Goal: Information Seeking & Learning: Learn about a topic

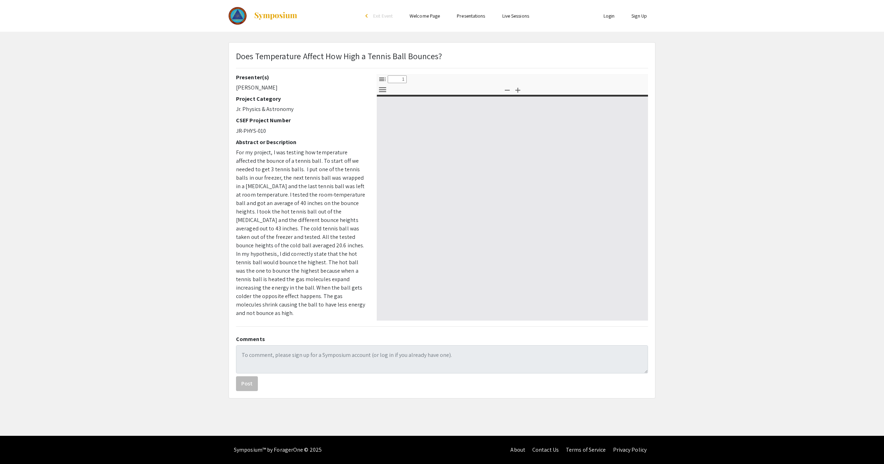
select select "custom"
type input "0"
select select "custom"
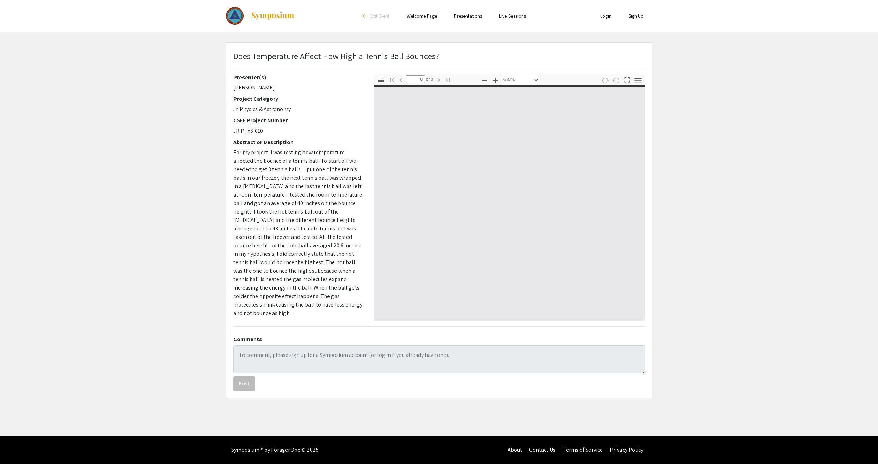
type input "1"
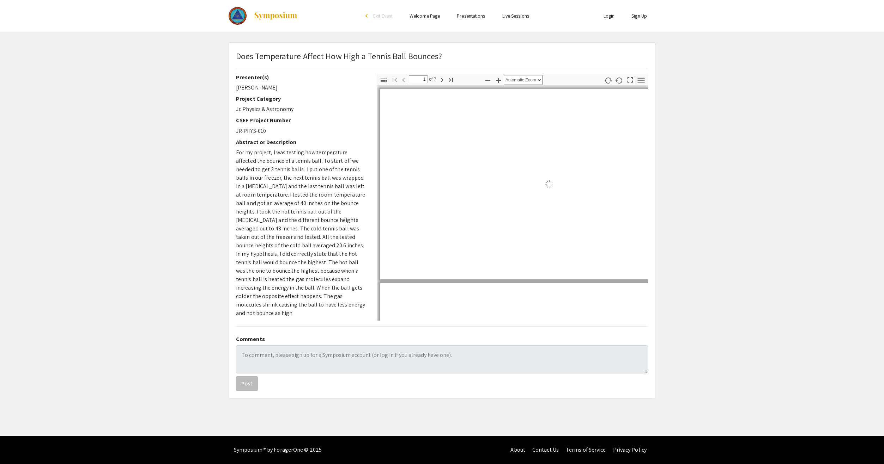
select select "auto"
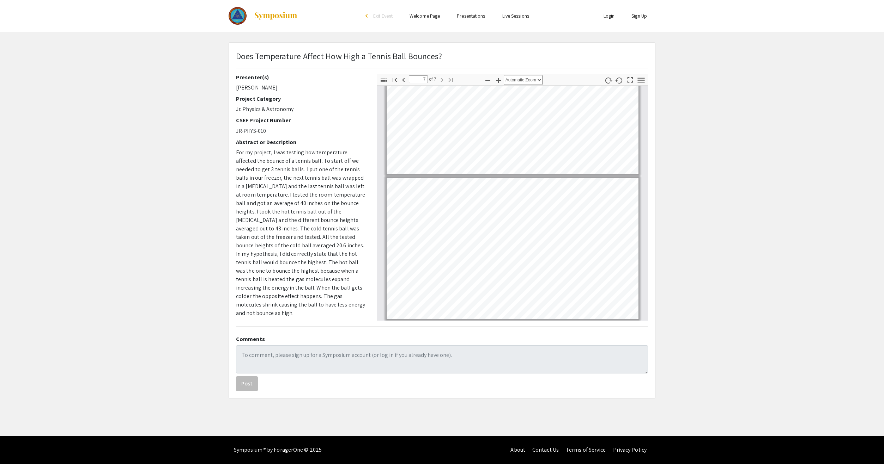
scroll to position [785, 0]
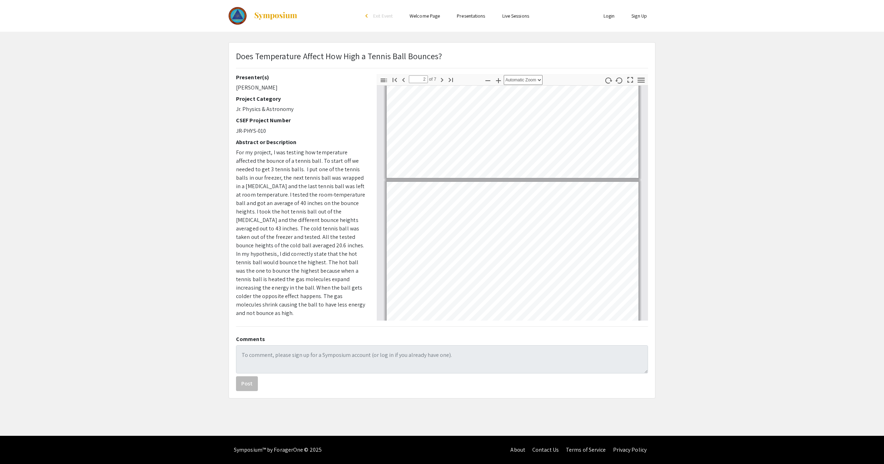
type input "1"
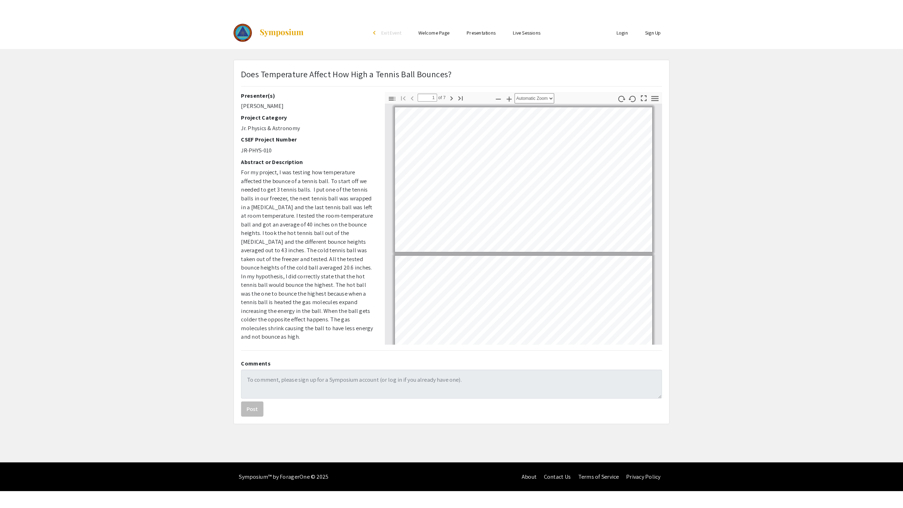
scroll to position [0, 0]
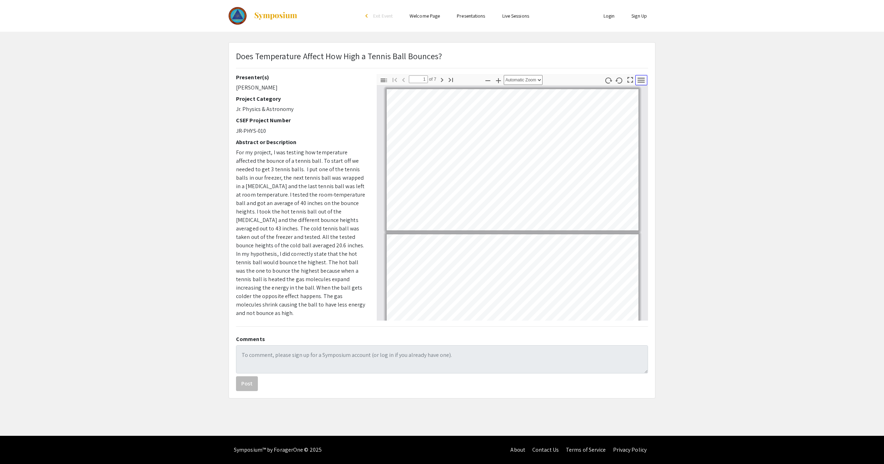
click at [640, 79] on icon "button" at bounding box center [641, 80] width 10 height 10
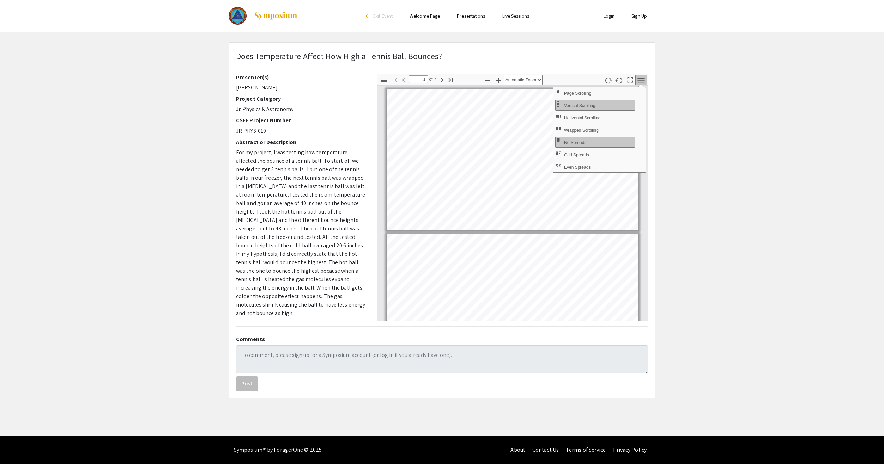
drag, startPoint x: 343, startPoint y: 255, endPoint x: 350, endPoint y: 252, distance: 6.9
click at [344, 255] on span "For my project, I was testing how temperature affected the bounce of a tennis b…" at bounding box center [300, 233] width 129 height 168
click at [373, 128] on div "Thumbnails Document Outline Attachments Layers Current Outline Item Toggle Side…" at bounding box center [512, 197] width 282 height 247
click at [607, 49] on div "Does Temperature Affect How High a Tennis Ball Bounces? Presenter(s) Lucas Mill…" at bounding box center [442, 221] width 426 height 356
click at [642, 83] on icon "button" at bounding box center [641, 80] width 10 height 10
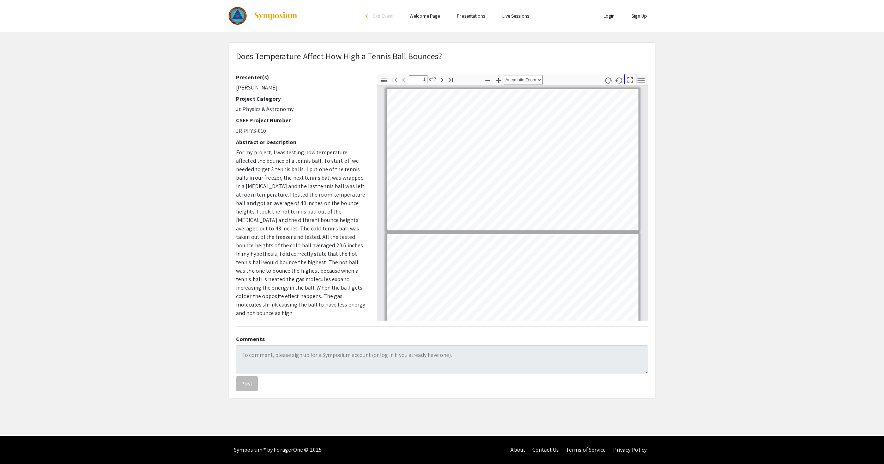
click at [628, 80] on icon "button" at bounding box center [630, 80] width 10 height 10
select select "page-fit"
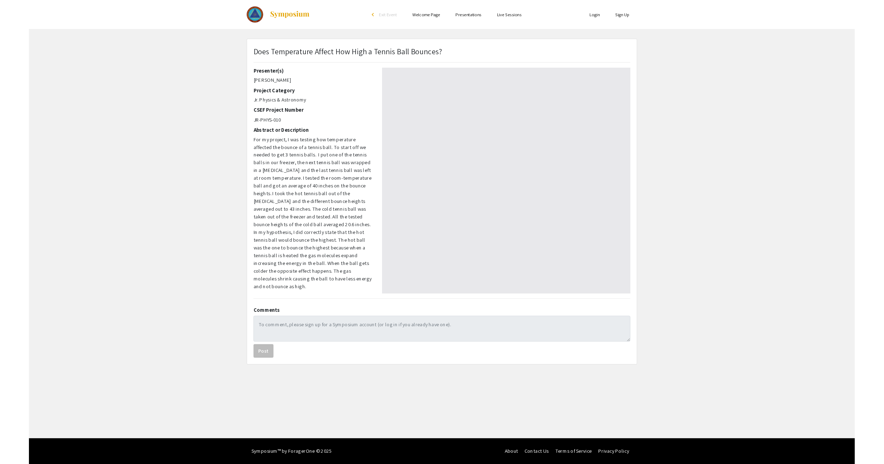
scroll to position [507, 0]
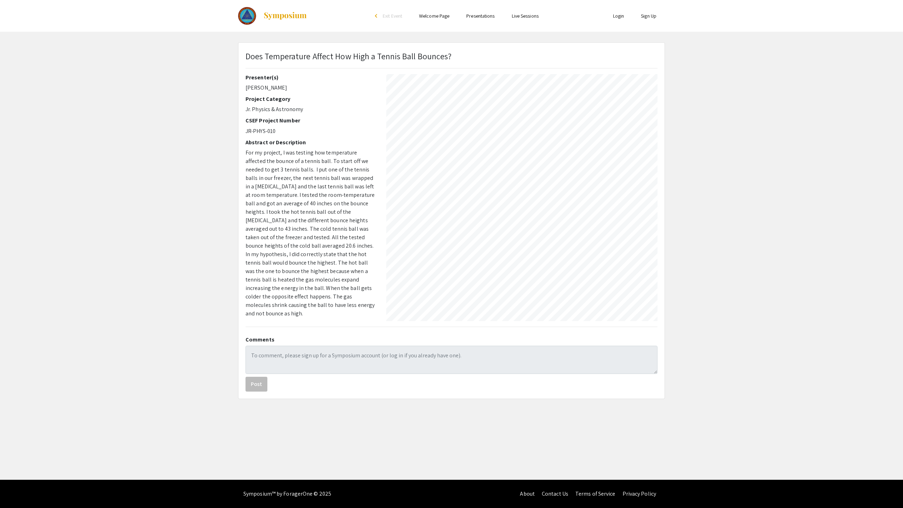
type input "6"
select select "auto"
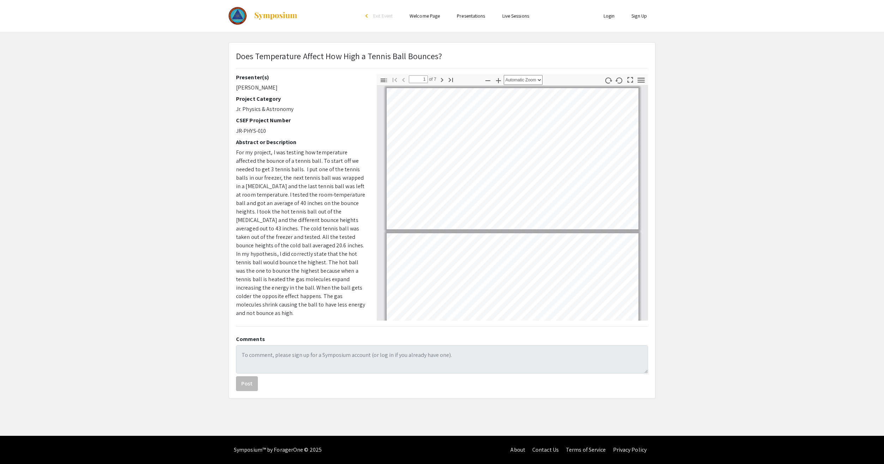
scroll to position [0, 0]
click at [385, 81] on icon "button" at bounding box center [383, 80] width 8 height 8
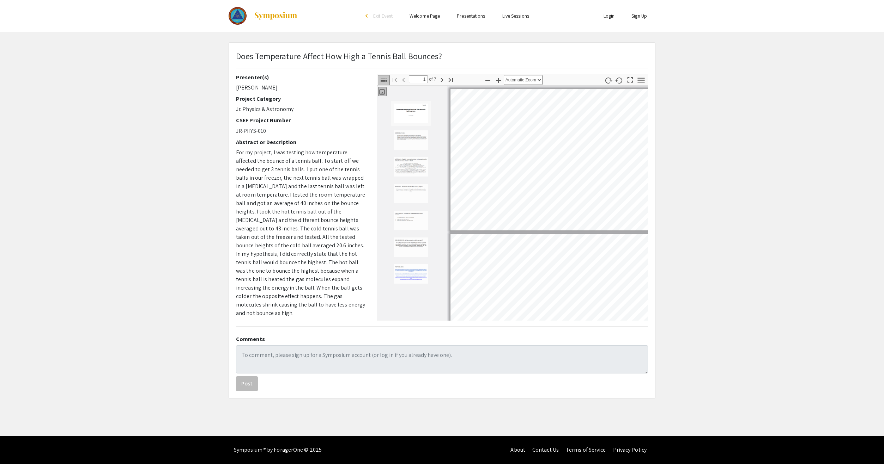
scroll to position [1, 0]
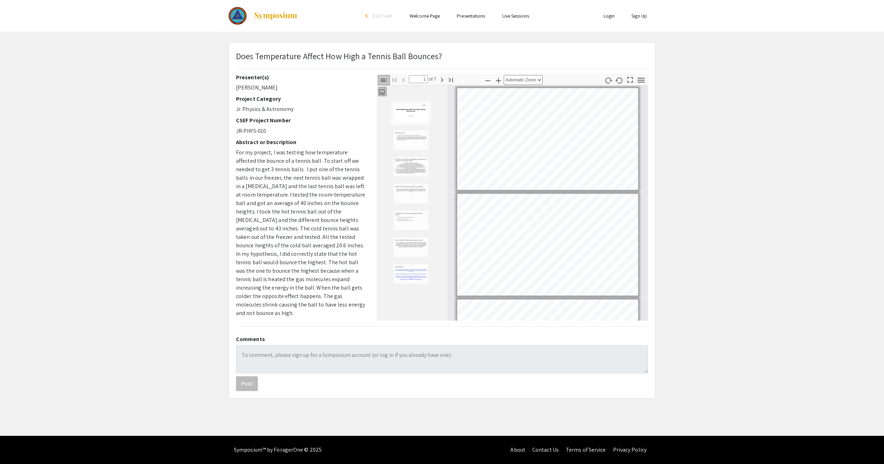
click at [383, 95] on icon "button" at bounding box center [381, 92] width 5 height 5
drag, startPoint x: 540, startPoint y: 190, endPoint x: 692, endPoint y: 178, distance: 152.5
drag, startPoint x: 607, startPoint y: 297, endPoint x: 552, endPoint y: 86, distance: 218.3
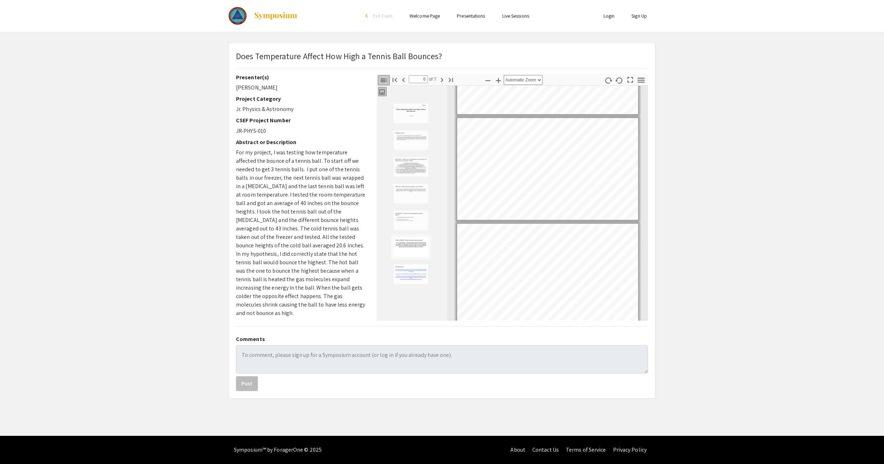
scroll to position [508, 0]
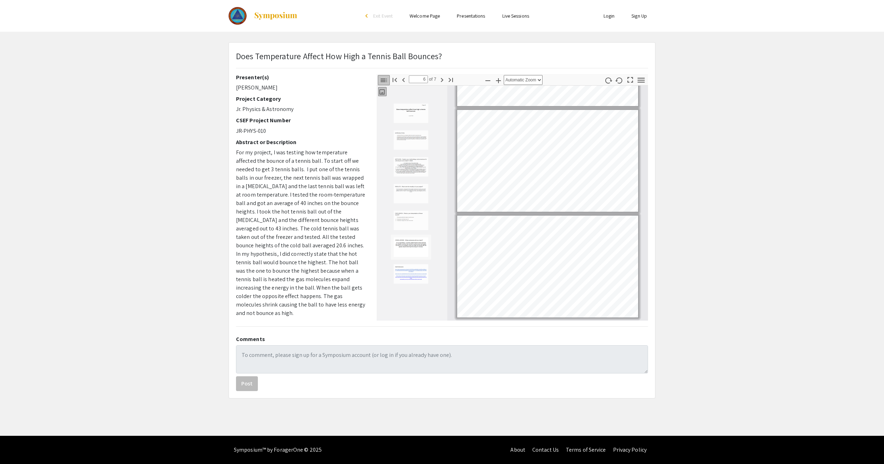
drag, startPoint x: 349, startPoint y: 23, endPoint x: 156, endPoint y: 73, distance: 199.5
click at [158, 71] on app-presentation "Does Temperature Affect How High a Tennis Ball Bounces? Presenter(s) Lucas Mill…" at bounding box center [442, 220] width 884 height 356
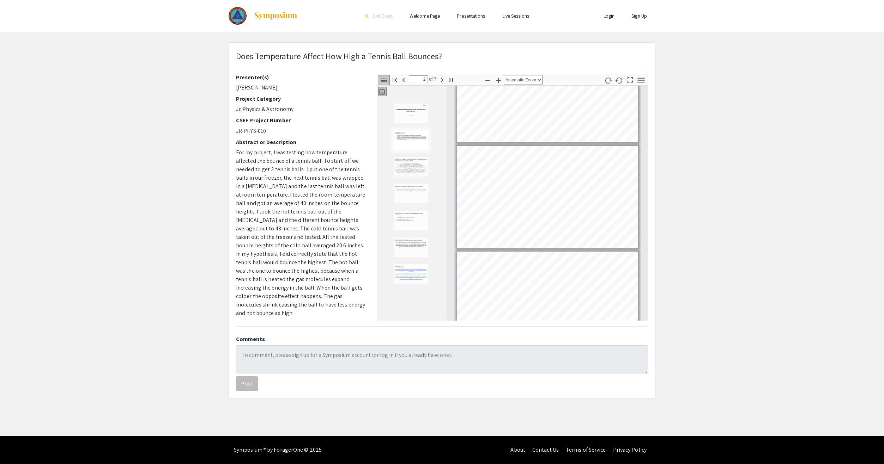
scroll to position [0, 0]
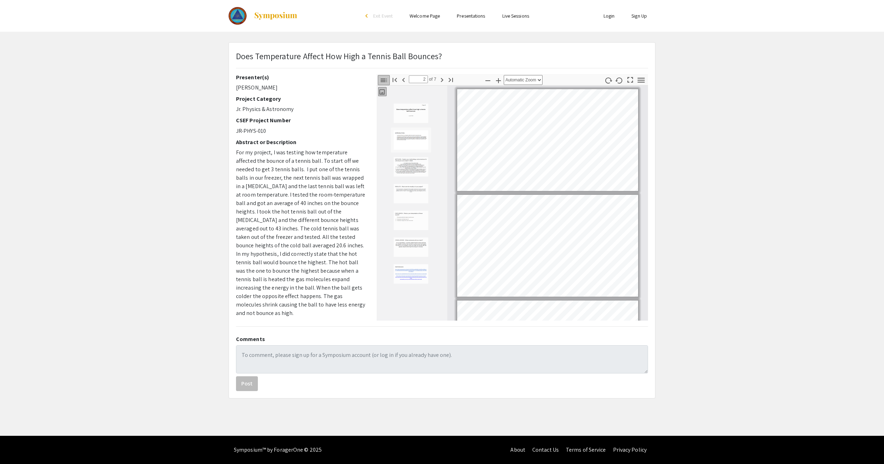
click at [418, 242] on img "Thumbnail of Page 6" at bounding box center [410, 247] width 35 height 20
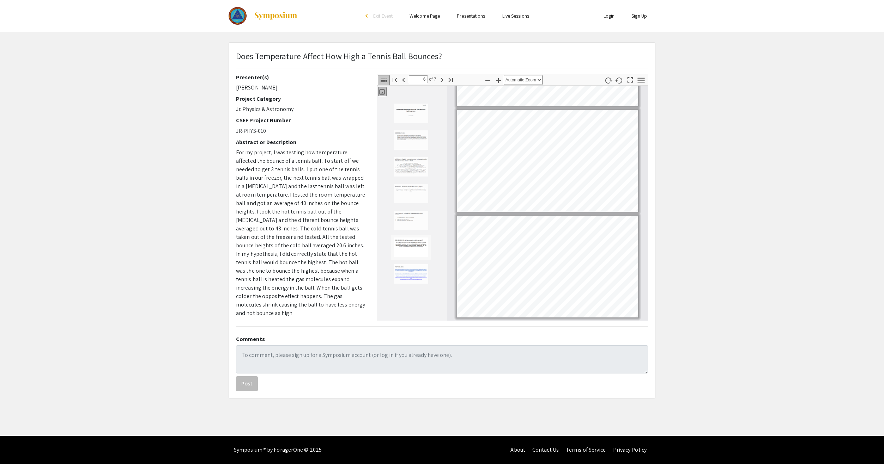
drag, startPoint x: 422, startPoint y: 239, endPoint x: 423, endPoint y: 244, distance: 5.0
click at [422, 240] on img "Thumbnail of Page 6" at bounding box center [410, 247] width 35 height 20
click at [434, 223] on div at bounding box center [412, 209] width 71 height 224
click at [422, 221] on img "Thumbnail of Page 5" at bounding box center [410, 221] width 35 height 20
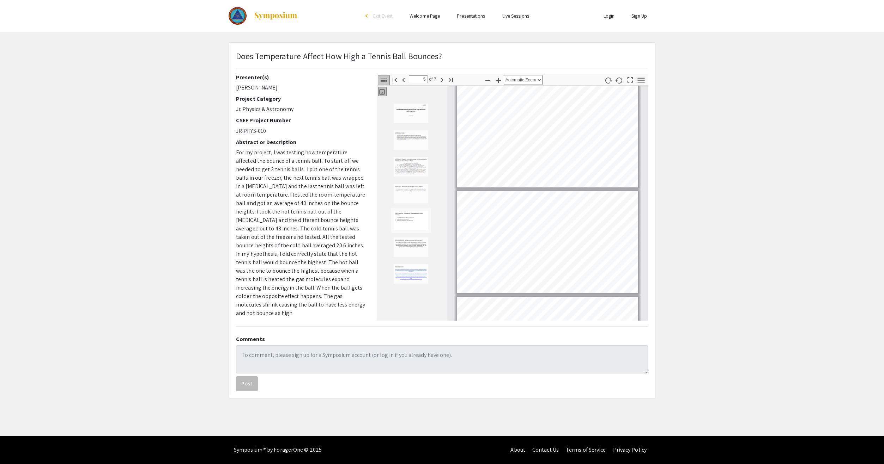
click at [422, 244] on img "Thumbnail of Page 6" at bounding box center [410, 247] width 35 height 20
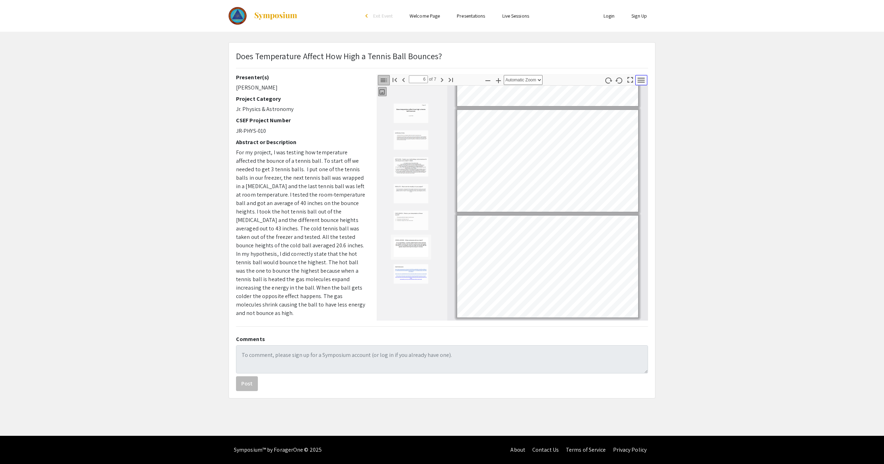
click at [640, 83] on icon "button" at bounding box center [641, 80] width 10 height 10
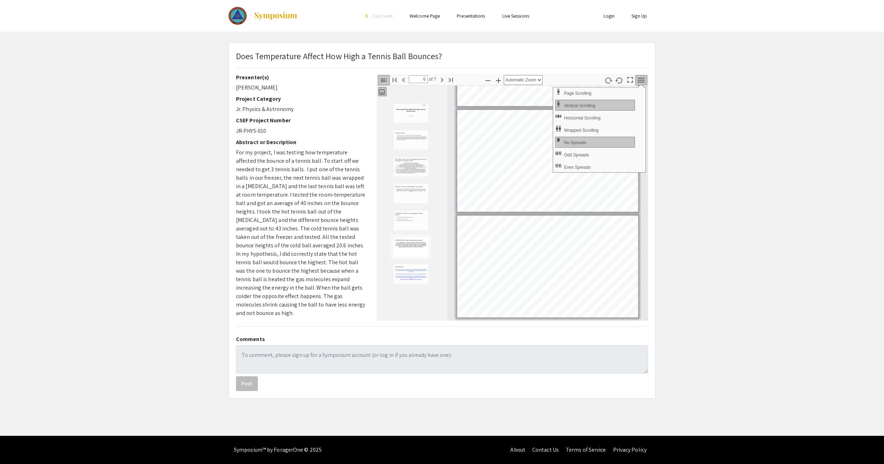
click at [639, 80] on icon "button" at bounding box center [641, 80] width 7 height 5
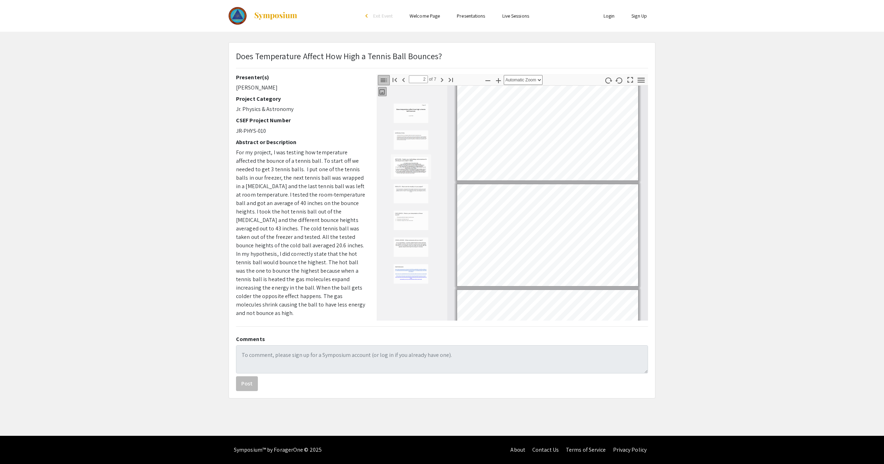
scroll to position [0, 0]
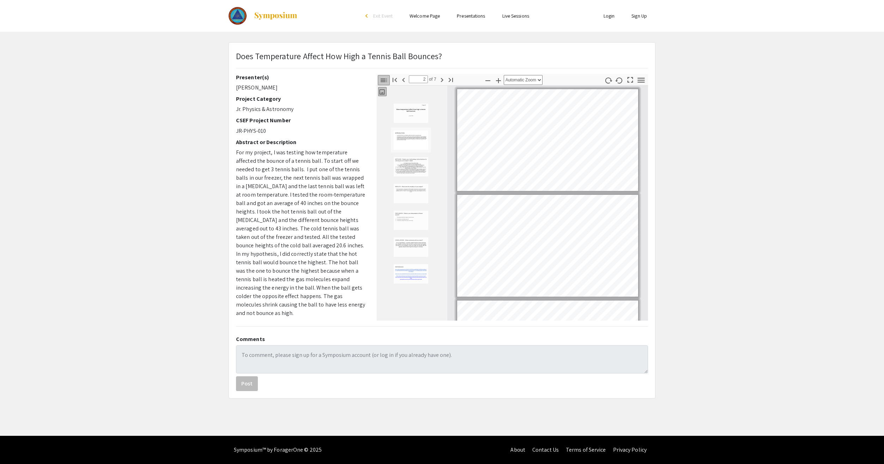
drag, startPoint x: 631, startPoint y: 89, endPoint x: 386, endPoint y: 82, distance: 244.5
click at [386, 82] on icon "button" at bounding box center [383, 80] width 8 height 8
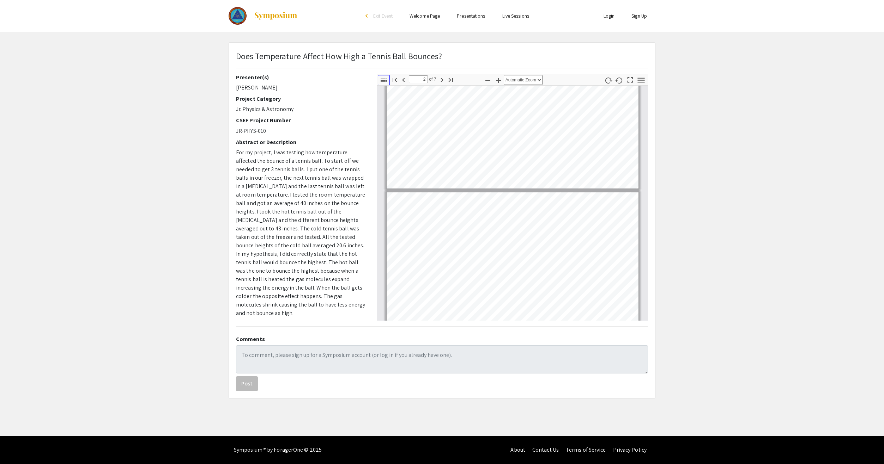
type input "1"
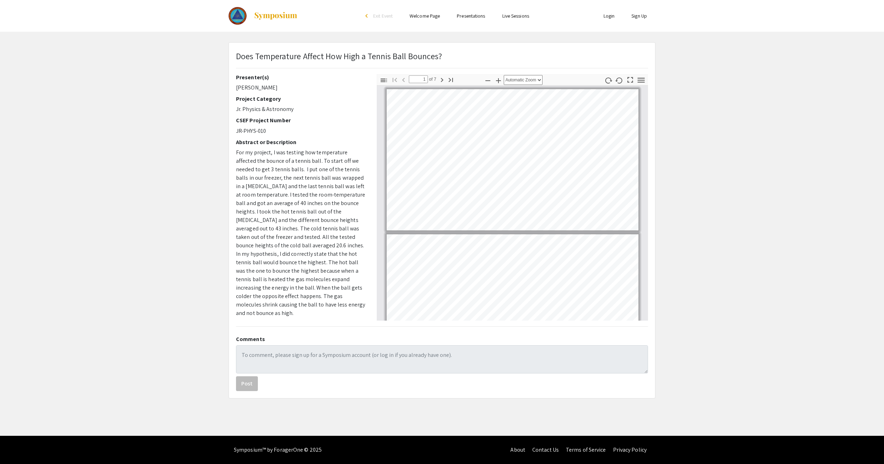
drag, startPoint x: 694, startPoint y: 255, endPoint x: 762, endPoint y: 171, distance: 107.8
click at [712, 236] on app-presentation "Does Temperature Affect How High a Tennis Ball Bounces? Presenter(s) Lucas Mill…" at bounding box center [442, 220] width 884 height 356
click at [724, 423] on div "Skip navigation arrow_back_ios Exit Event Welcome Page Presentations Live Sessi…" at bounding box center [442, 218] width 884 height 436
click at [731, 36] on div "Skip navigation arrow_back_ios Exit Event Welcome Page Presentations Live Sessi…" at bounding box center [442, 218] width 884 height 436
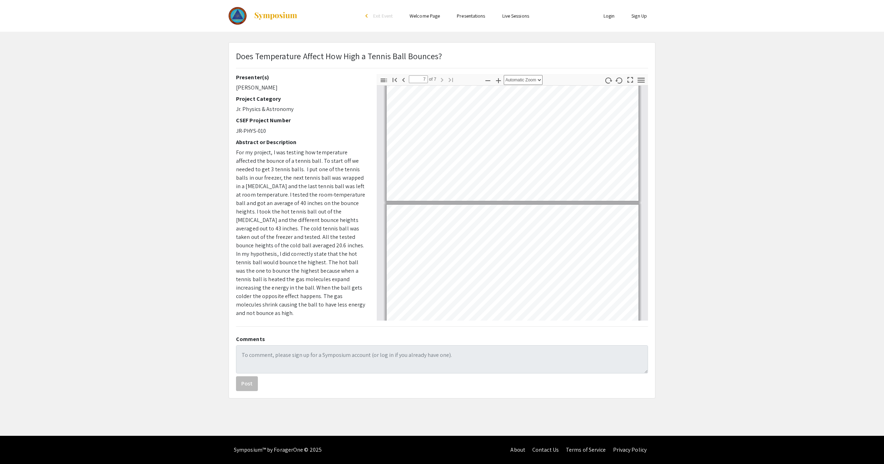
type input "6"
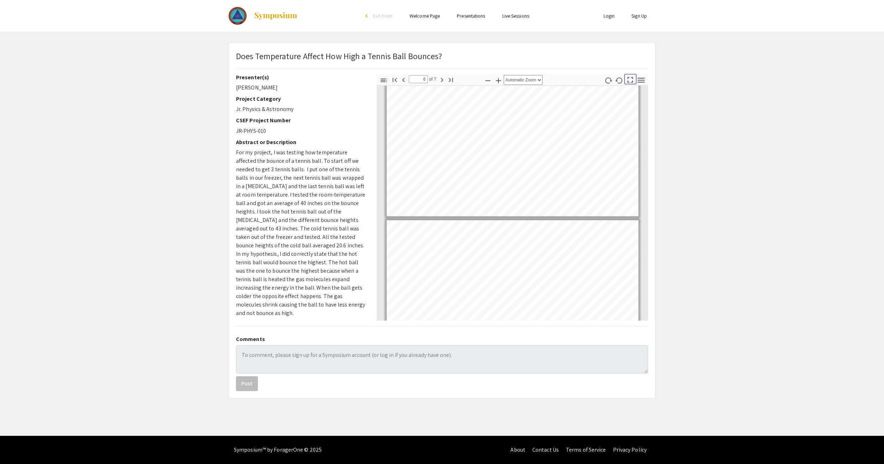
click at [630, 82] on icon "button" at bounding box center [630, 80] width 10 height 10
select select "page-fit"
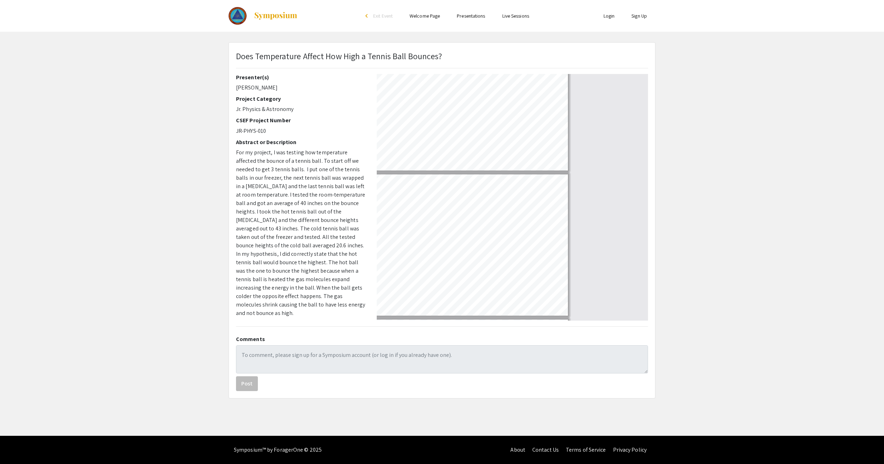
scroll to position [507, 0]
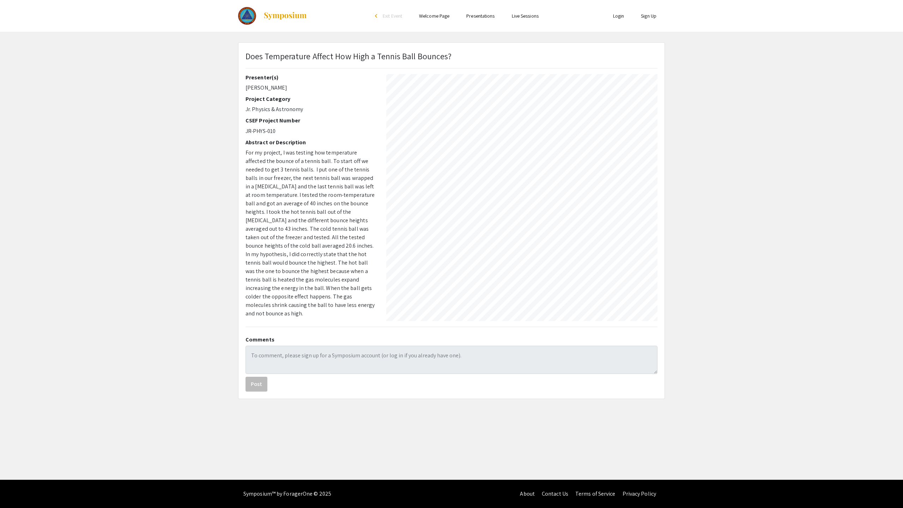
drag, startPoint x: 209, startPoint y: 123, endPoint x: 902, endPoint y: 1, distance: 703.8
click at [883, 1] on div at bounding box center [451, 2] width 903 height 1019
click at [883, 0] on div at bounding box center [451, 2] width 903 height 1019
type input "7"
select select "auto"
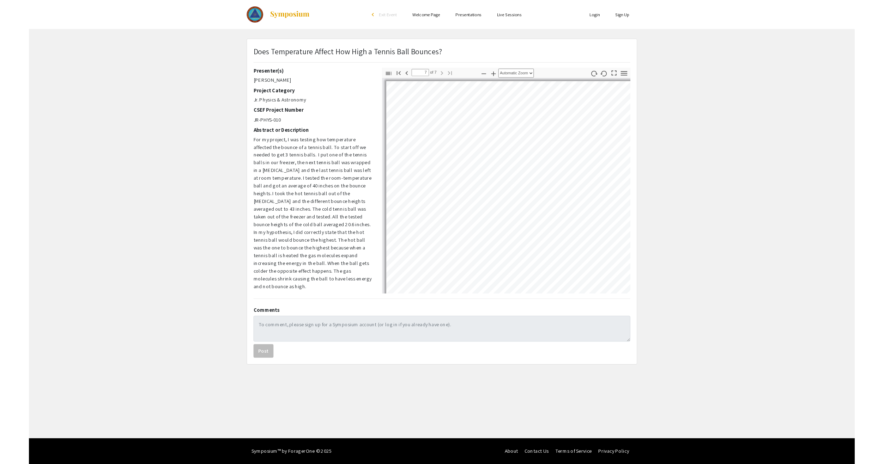
scroll to position [785, 0]
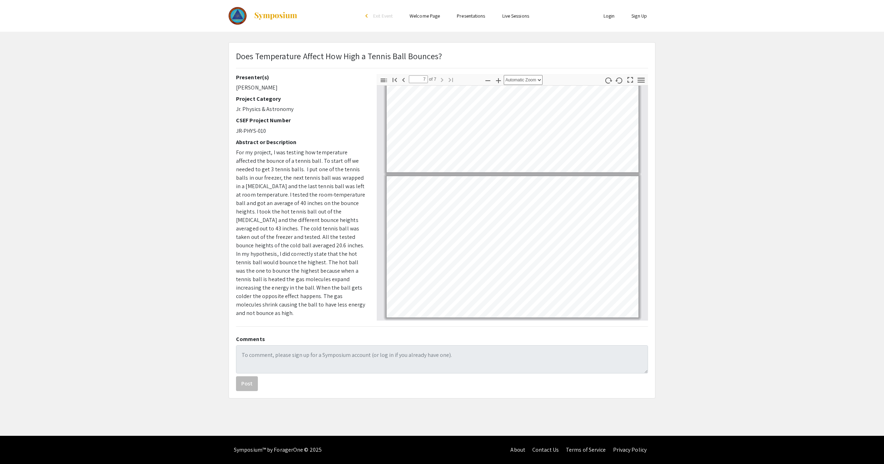
click at [428, 77] on pdf-paging-area "Go to First Page Previous 7 of 7 Next Go to Last Page" at bounding box center [422, 80] width 67 height 12
click at [435, 77] on pdf-paging-area "Go to First Page Previous 7 of 7 Next Go to Last Page" at bounding box center [422, 80] width 67 height 12
click at [423, 78] on input "7" at bounding box center [418, 79] width 19 height 8
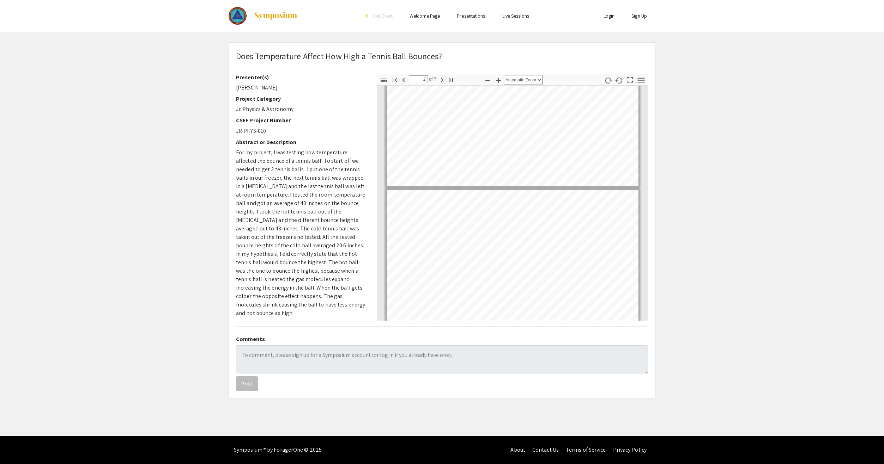
scroll to position [0, 0]
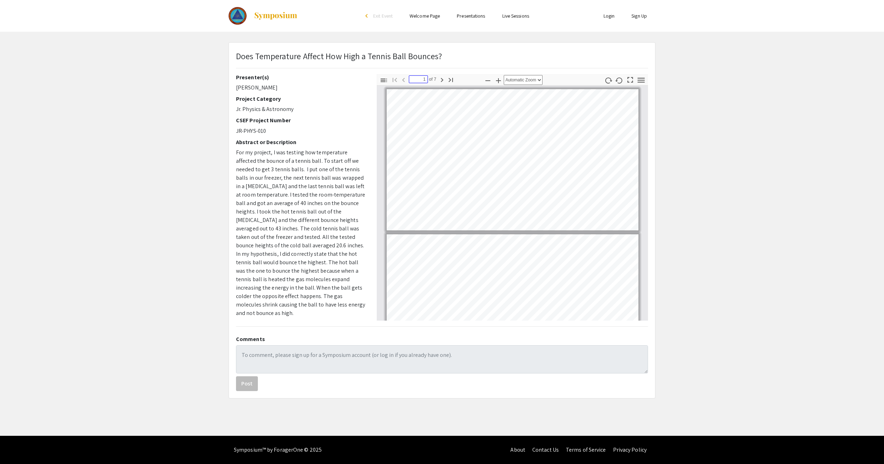
drag, startPoint x: 421, startPoint y: 79, endPoint x: 426, endPoint y: 79, distance: 5.3
click at [426, 79] on input "1" at bounding box center [418, 79] width 19 height 8
click at [441, 81] on icon "button" at bounding box center [441, 80] width 2 height 4
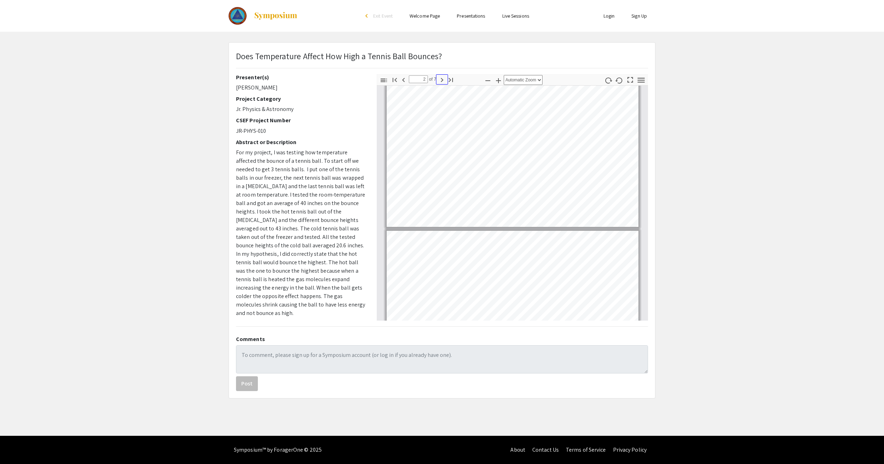
click at [441, 81] on icon "button" at bounding box center [441, 80] width 2 height 4
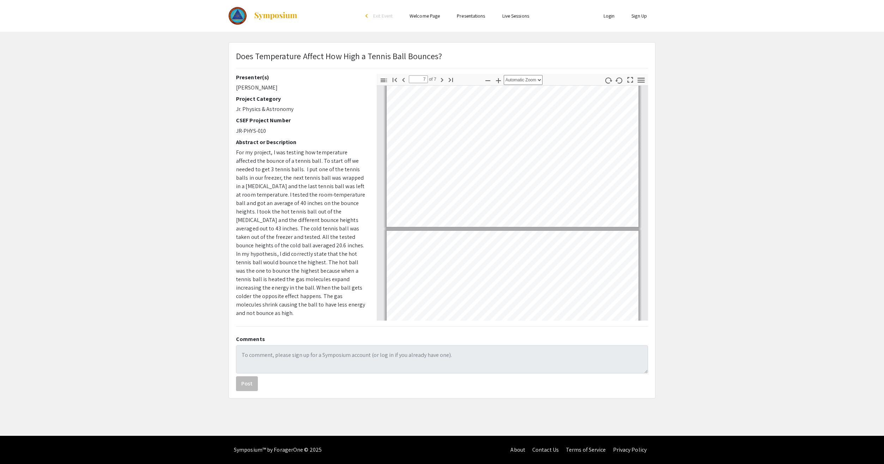
scroll to position [785, 0]
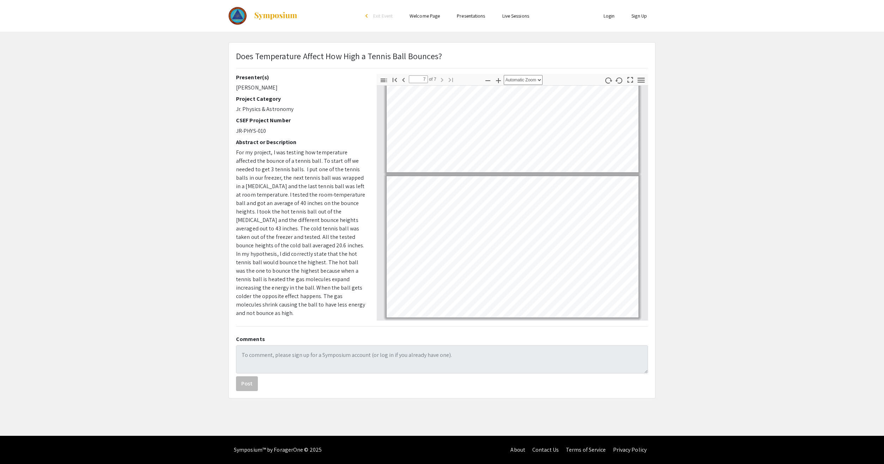
click at [150, 117] on app-presentation "Does Temperature Affect How High a Tennis Ball Bounces? Presenter(s) Lucas Mill…" at bounding box center [442, 220] width 884 height 356
click at [644, 79] on icon "button" at bounding box center [641, 80] width 10 height 10
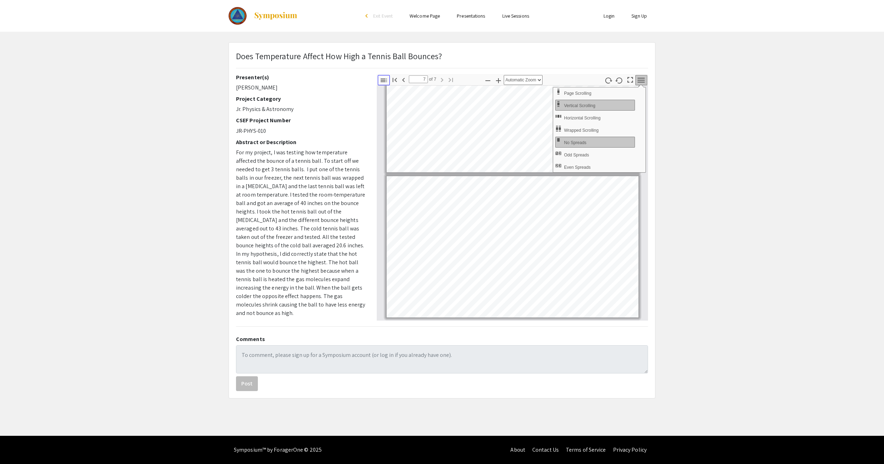
click at [382, 84] on icon "button" at bounding box center [383, 80] width 8 height 8
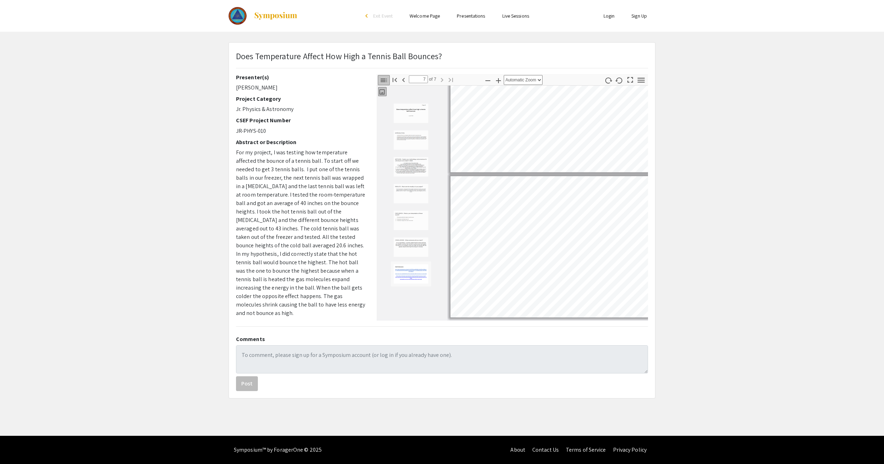
type input "6"
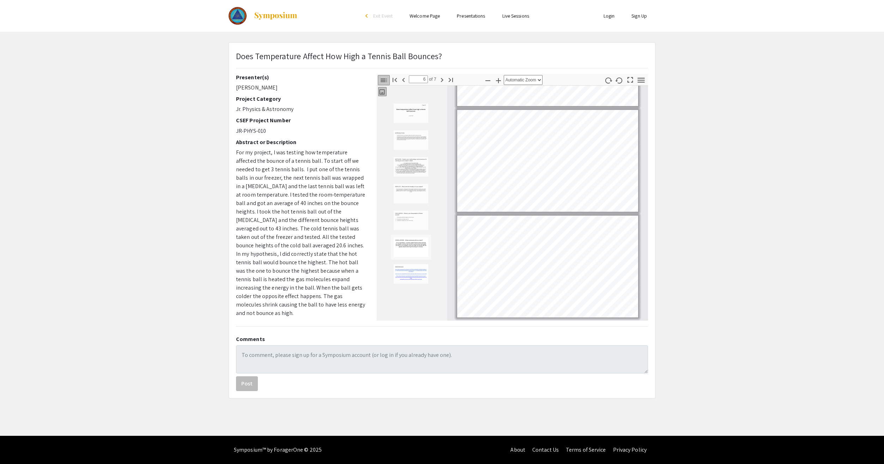
click at [380, 87] on button "Thumbnails" at bounding box center [382, 91] width 8 height 9
click at [559, 31] on ul "Login Sign Up" at bounding box center [584, 16] width 141 height 32
